Goal: Task Accomplishment & Management: Manage account settings

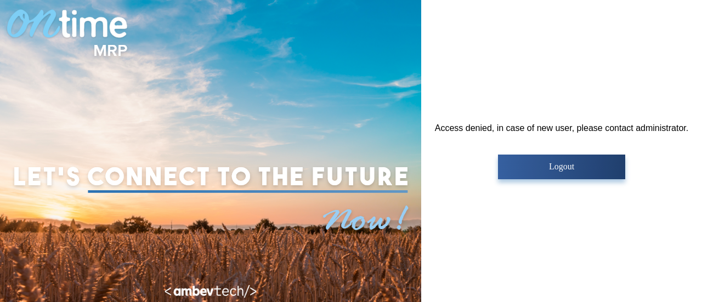
click at [548, 172] on button "Logout" at bounding box center [561, 167] width 127 height 25
